Goal: Information Seeking & Learning: Learn about a topic

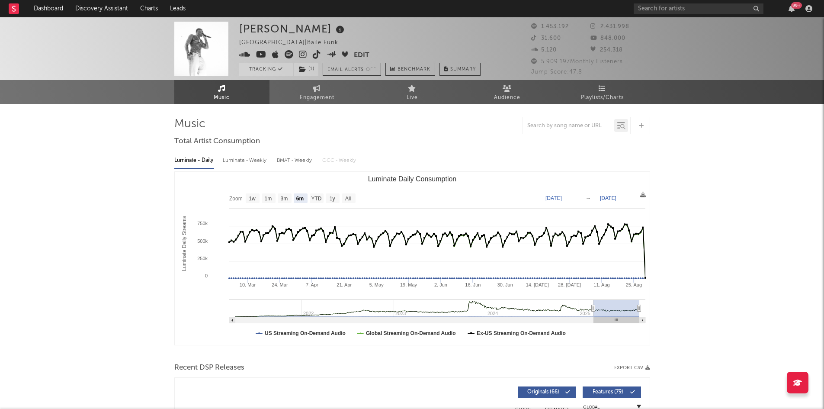
select select "6m"
click at [358, 57] on button "Edit" at bounding box center [362, 55] width 16 height 11
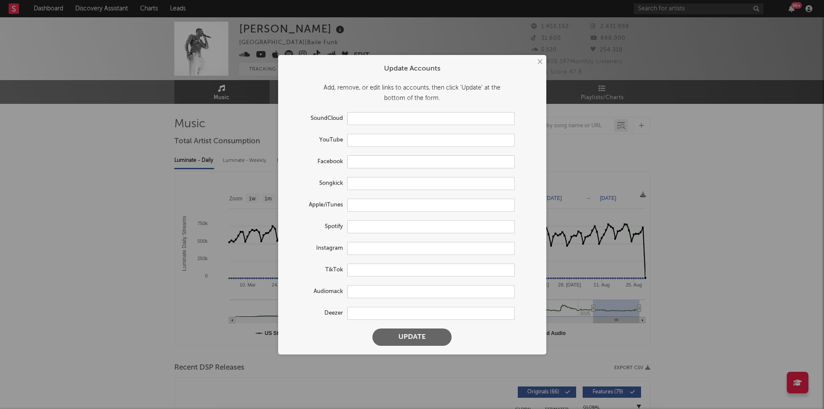
type input "[URL][DOMAIN_NAME]"
type input "[URL][DOMAIN_NAME][PERSON_NAME]"
type input "[URL][DOMAIN_NAME]"
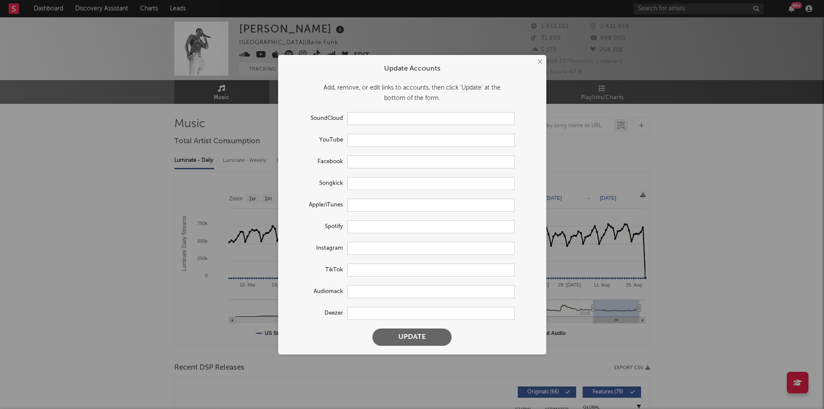
type input "[URL][DOMAIN_NAME]"
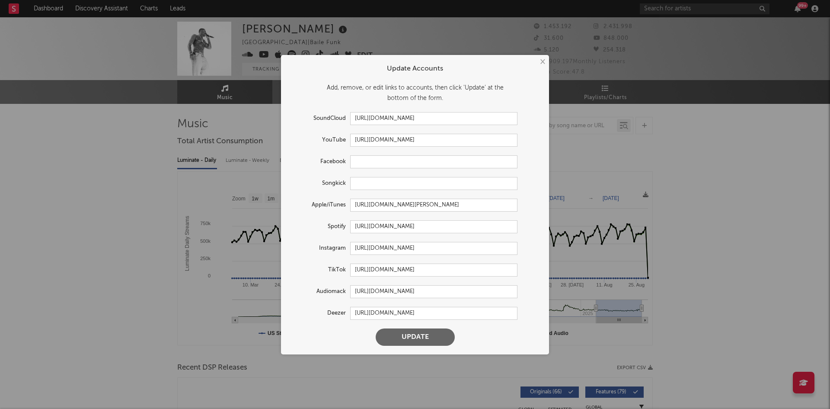
click at [762, 192] on div "× Update Accounts Add, remove, or edit links to accounts, then click 'Update' a…" at bounding box center [415, 204] width 830 height 409
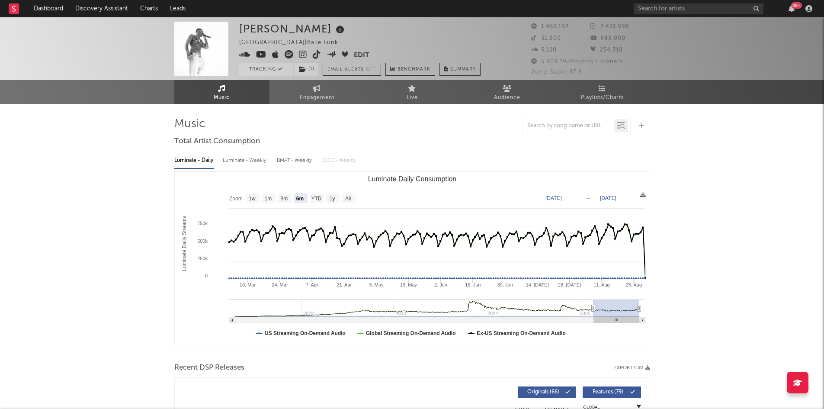
click at [331, 94] on span "Engagement" at bounding box center [317, 98] width 35 height 10
select select "1w"
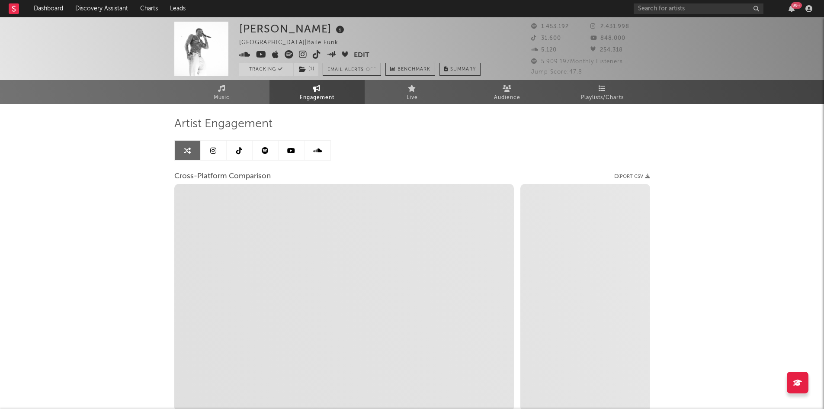
click at [728, 177] on div "Mc Kako [GEOGRAPHIC_DATA] | Baile Funk Edit Tracking ( 1 ) Email Alerts Off Ben…" at bounding box center [412, 244] width 824 height 454
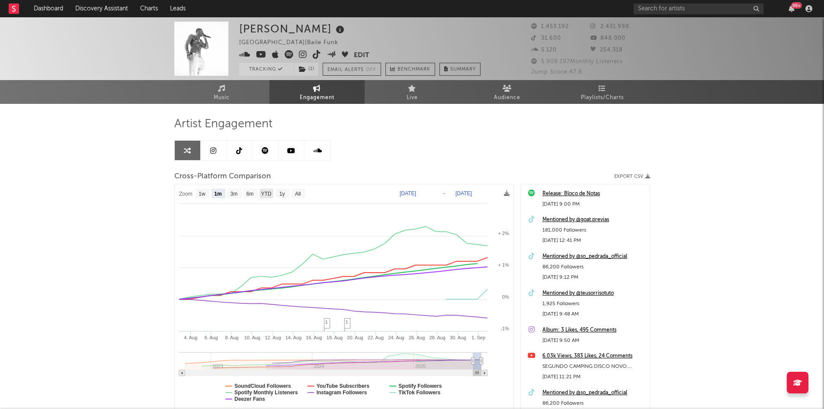
click at [262, 194] on text "YTD" at bounding box center [266, 194] width 10 height 6
select select "YTD"
type input "[DATE]"
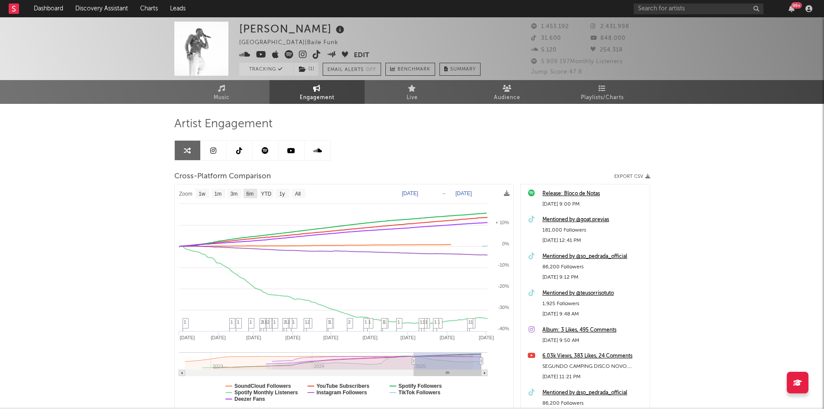
click at [248, 191] on text "6m" at bounding box center [249, 194] width 7 height 6
select select "6m"
type input "[DATE]"
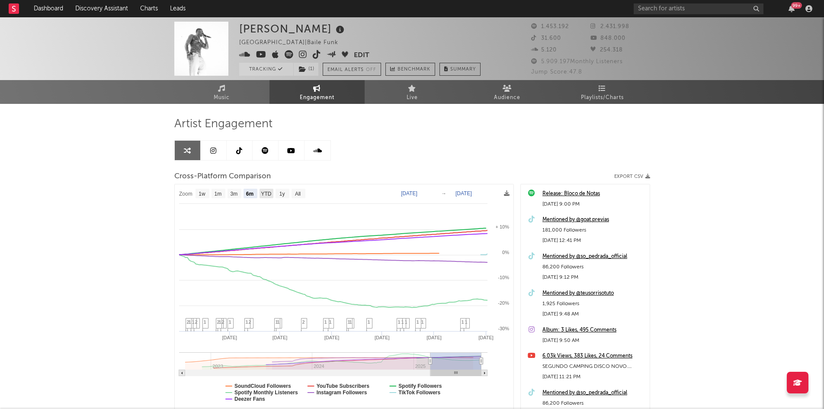
click at [269, 193] on text "YTD" at bounding box center [266, 194] width 10 height 6
select select "YTD"
type input "[DATE]"
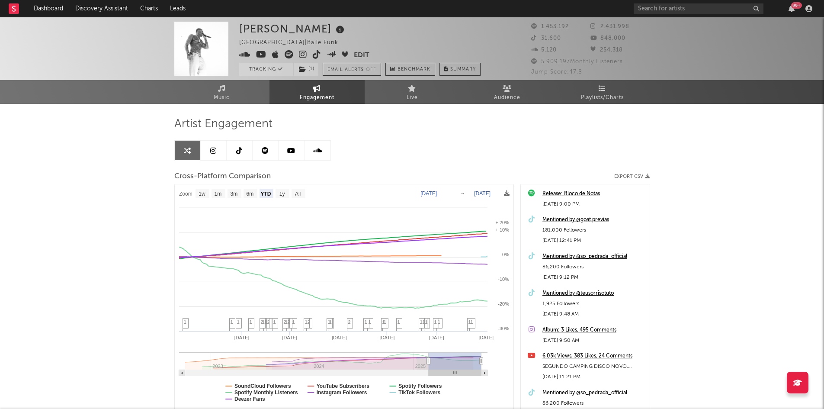
select select "1w"
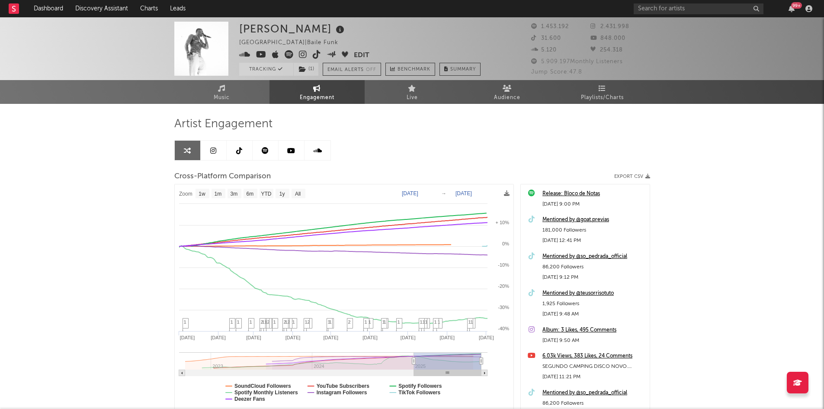
click at [485, 140] on div "Artist Engagement Cross-Platform Comparison Export CSV Zoom 1w 1m 3m 6m YTD 1y …" at bounding box center [412, 264] width 476 height 294
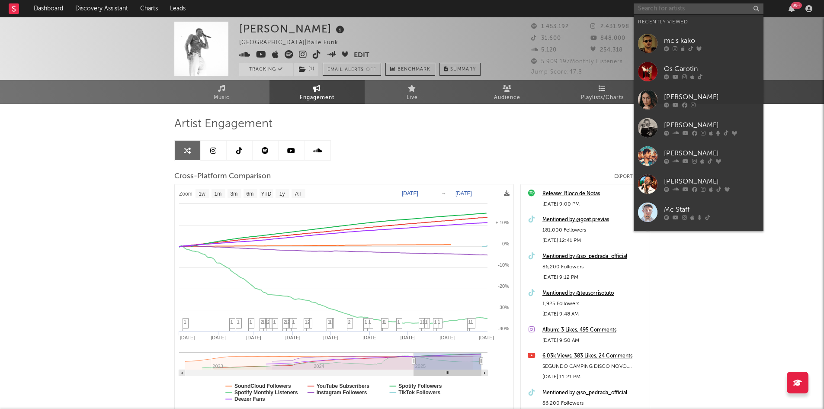
click at [658, 11] on input "text" at bounding box center [699, 8] width 130 height 11
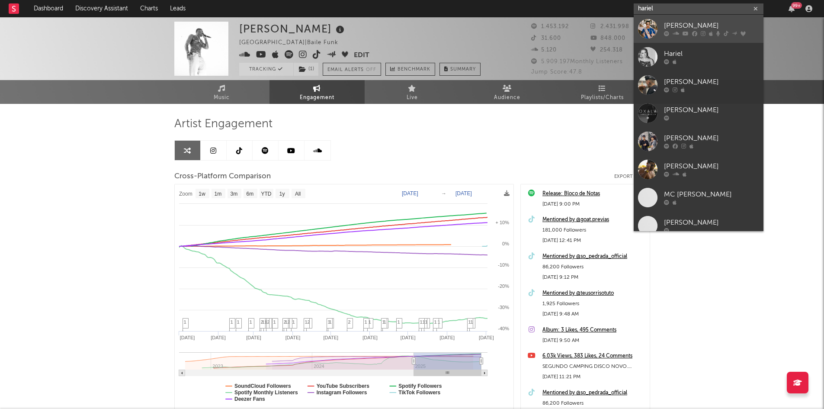
type input "hariel"
click at [673, 26] on div "[PERSON_NAME]" at bounding box center [711, 26] width 95 height 10
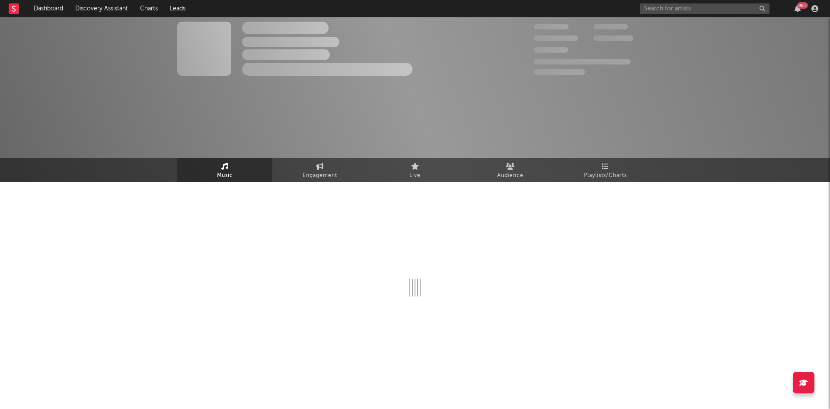
select select "6m"
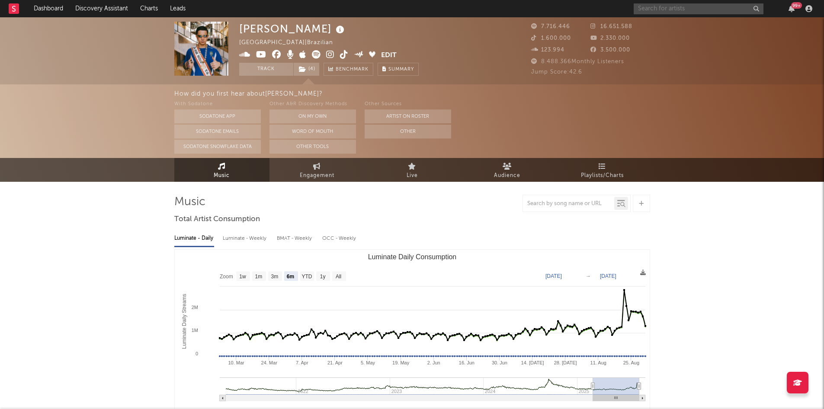
click at [673, 11] on input "text" at bounding box center [699, 8] width 130 height 11
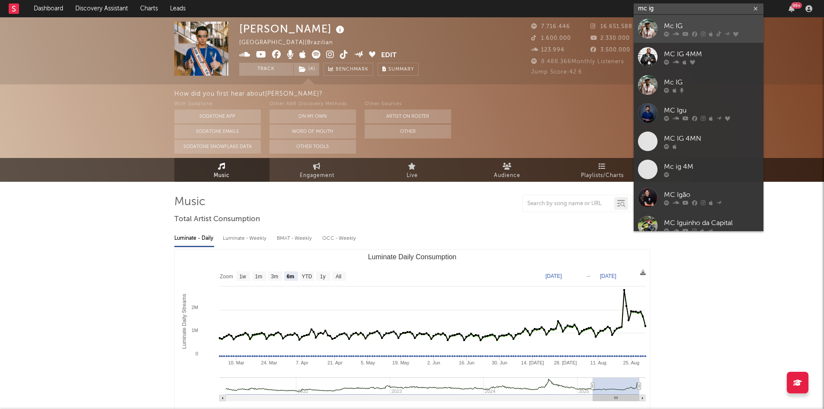
type input "mc ig"
click at [675, 27] on div "Mc IG" at bounding box center [711, 26] width 95 height 10
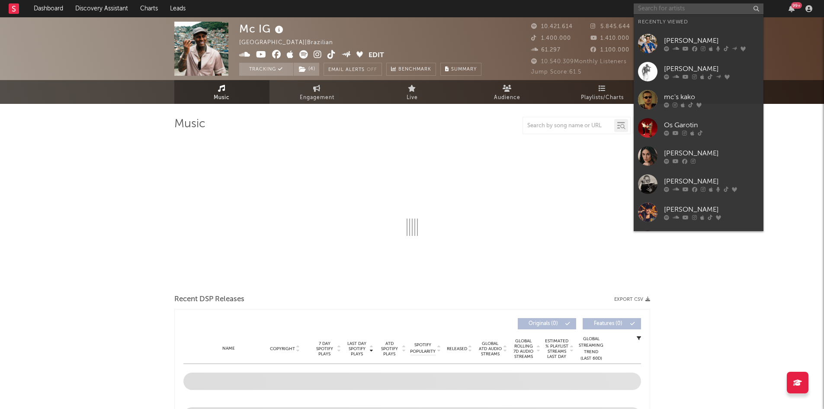
click at [672, 10] on input "text" at bounding box center [699, 8] width 130 height 11
select select "6m"
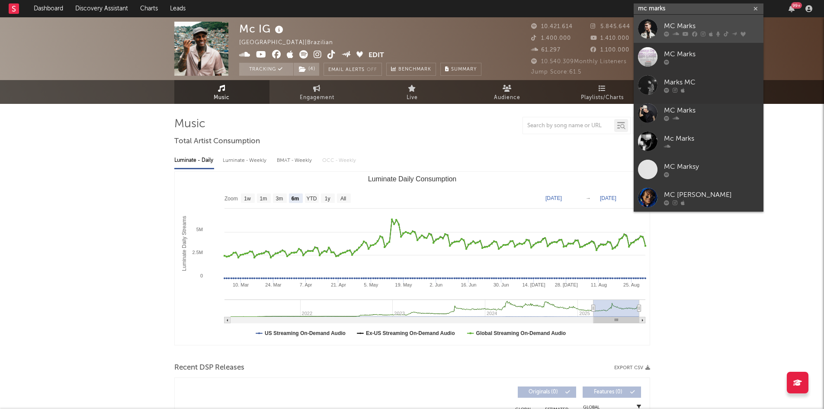
type input "mc marks"
click at [674, 24] on div "MC Marks" at bounding box center [711, 26] width 95 height 10
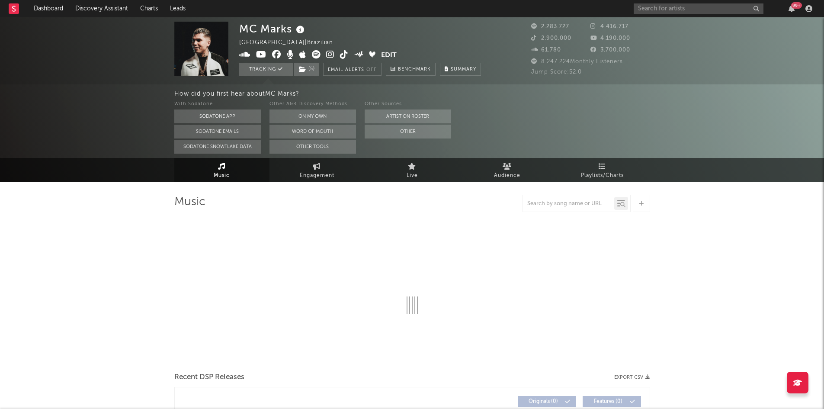
select select "6m"
